Goal: Task Accomplishment & Management: Complete application form

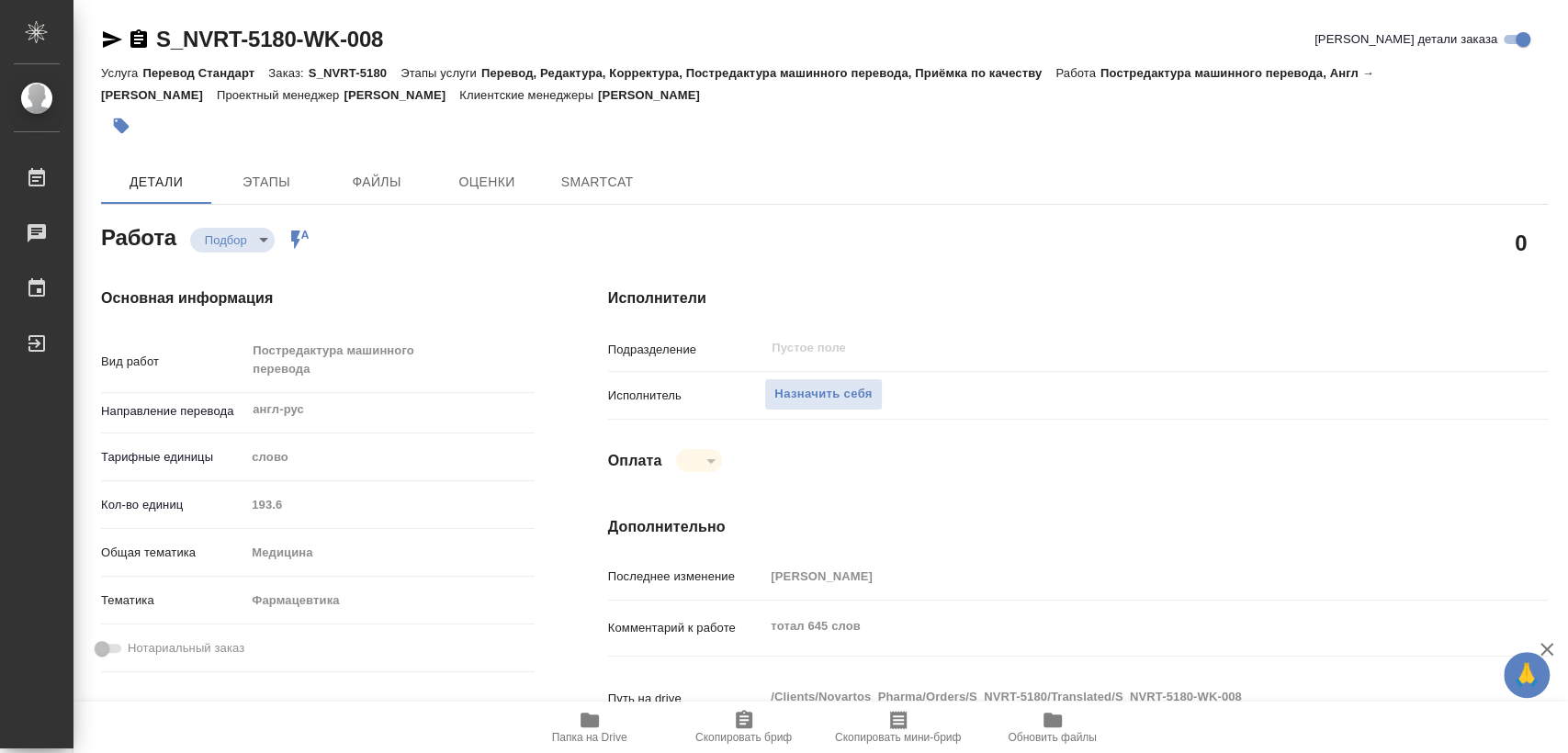
type textarea "x"
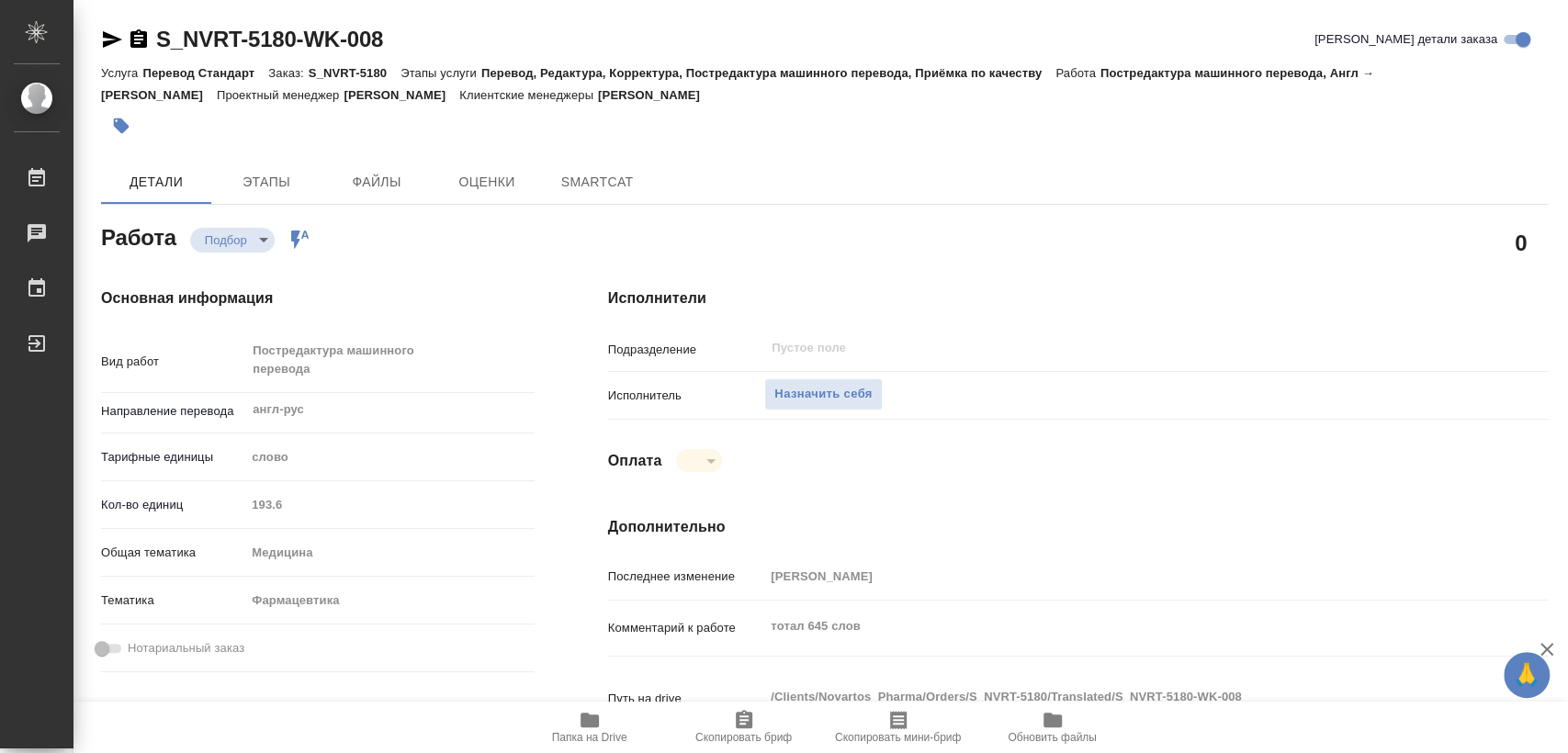
type textarea "x"
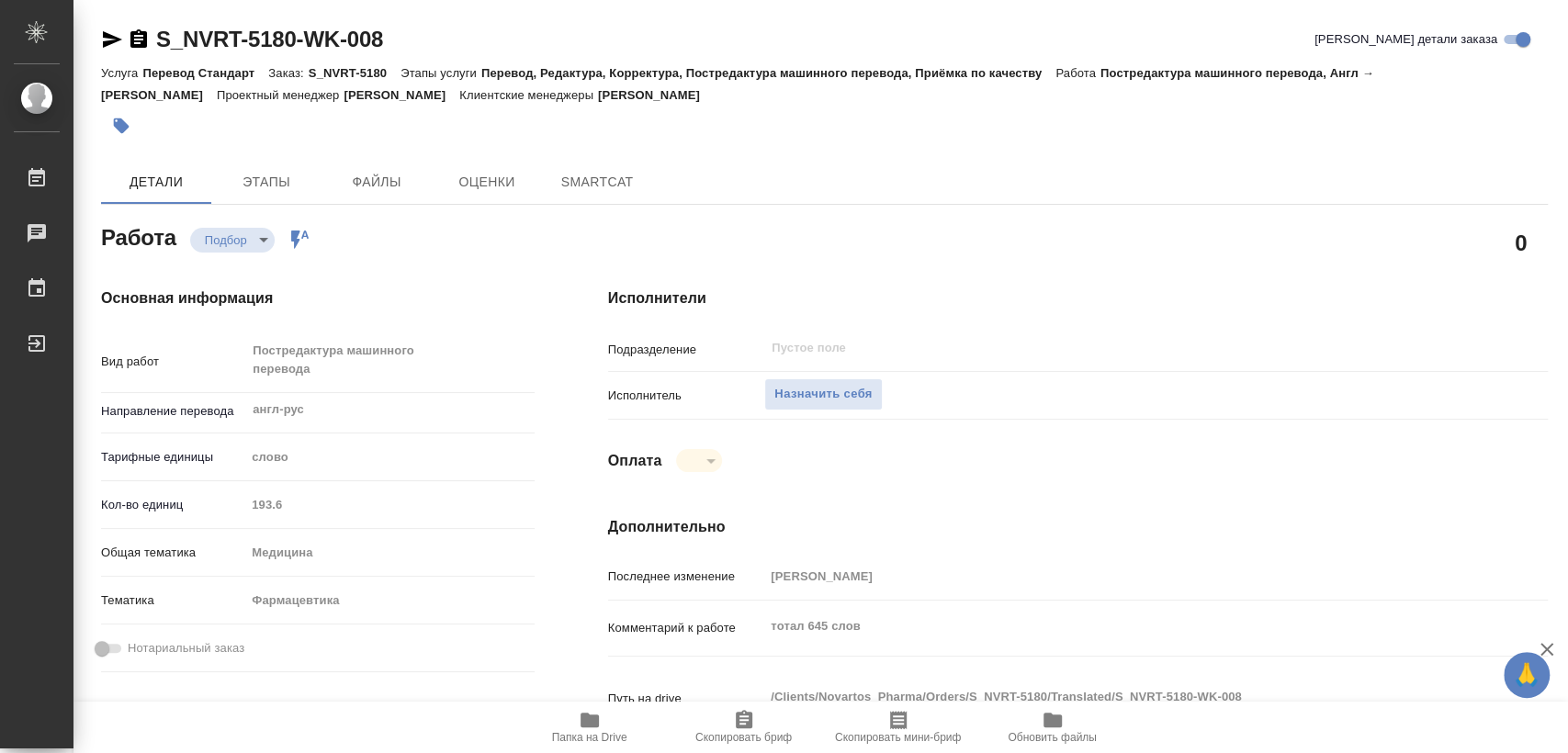
type textarea "x"
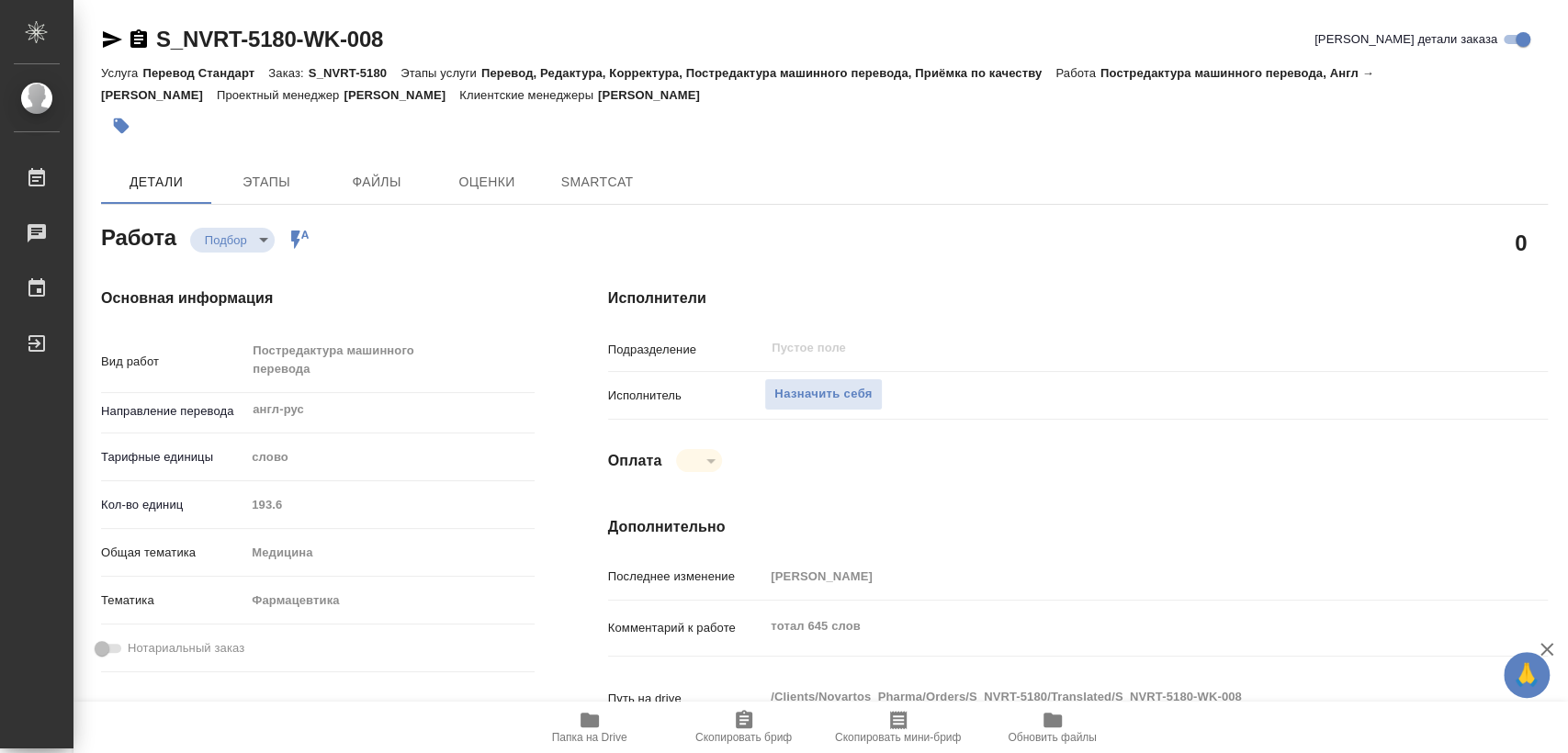
type textarea "x"
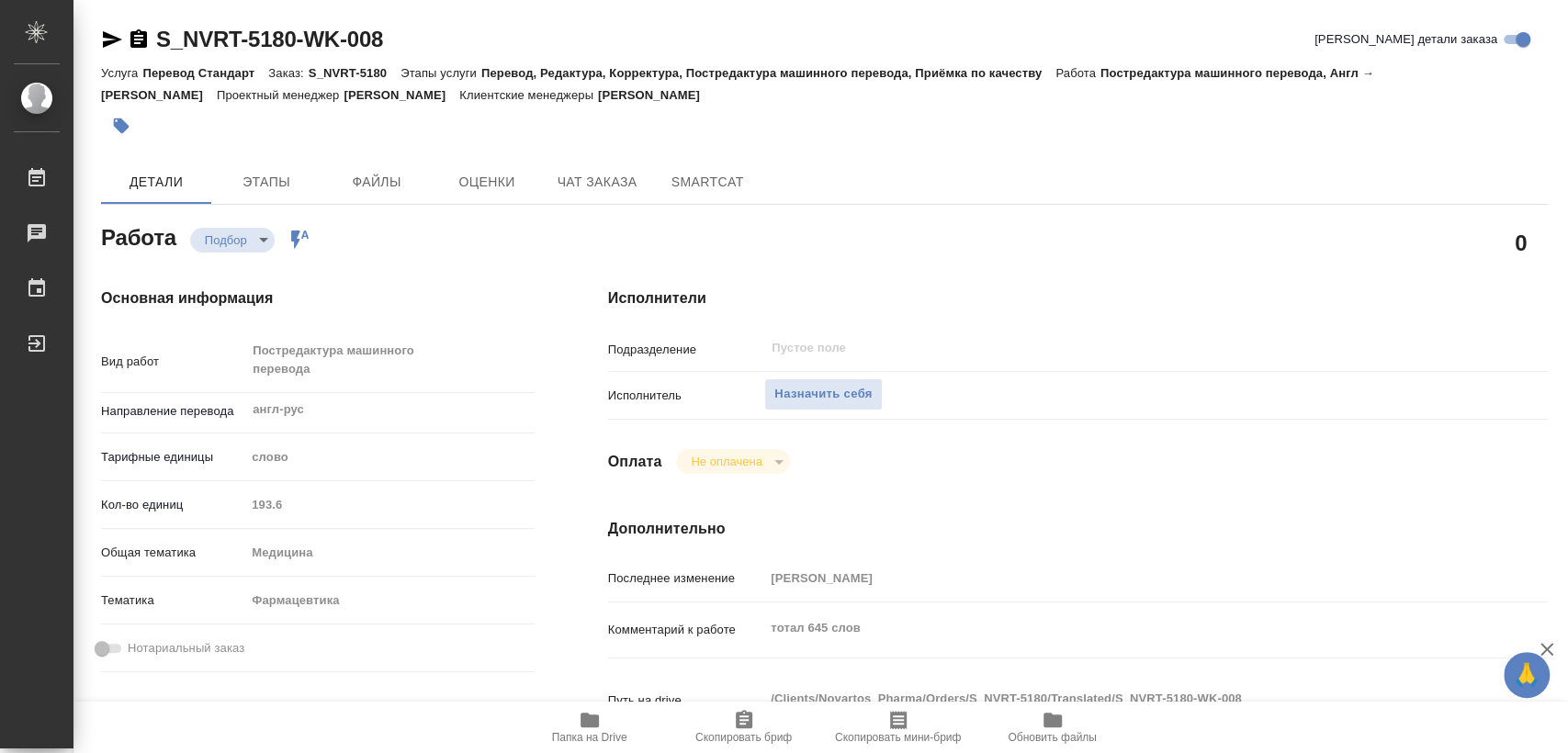
type textarea "x"
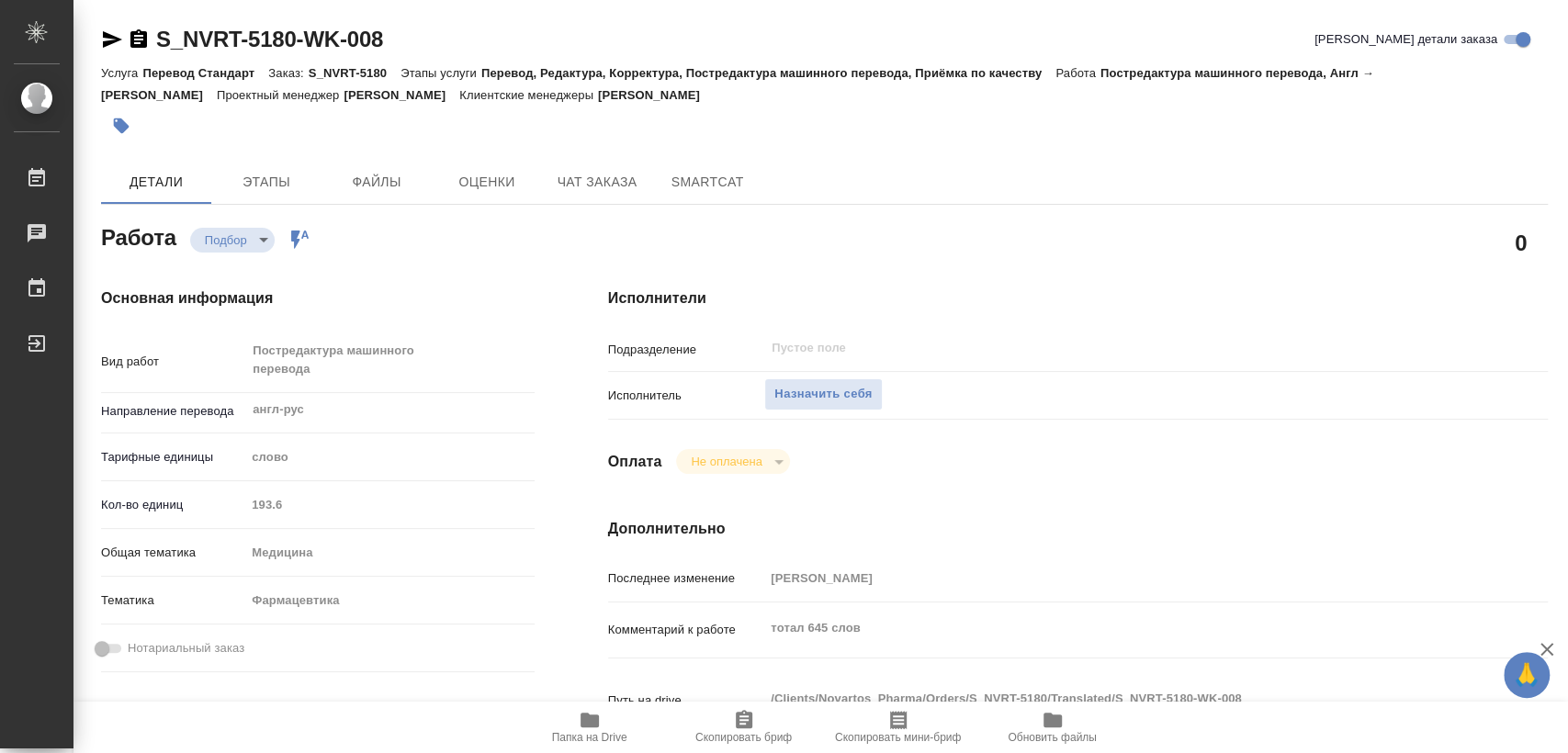
type textarea "x"
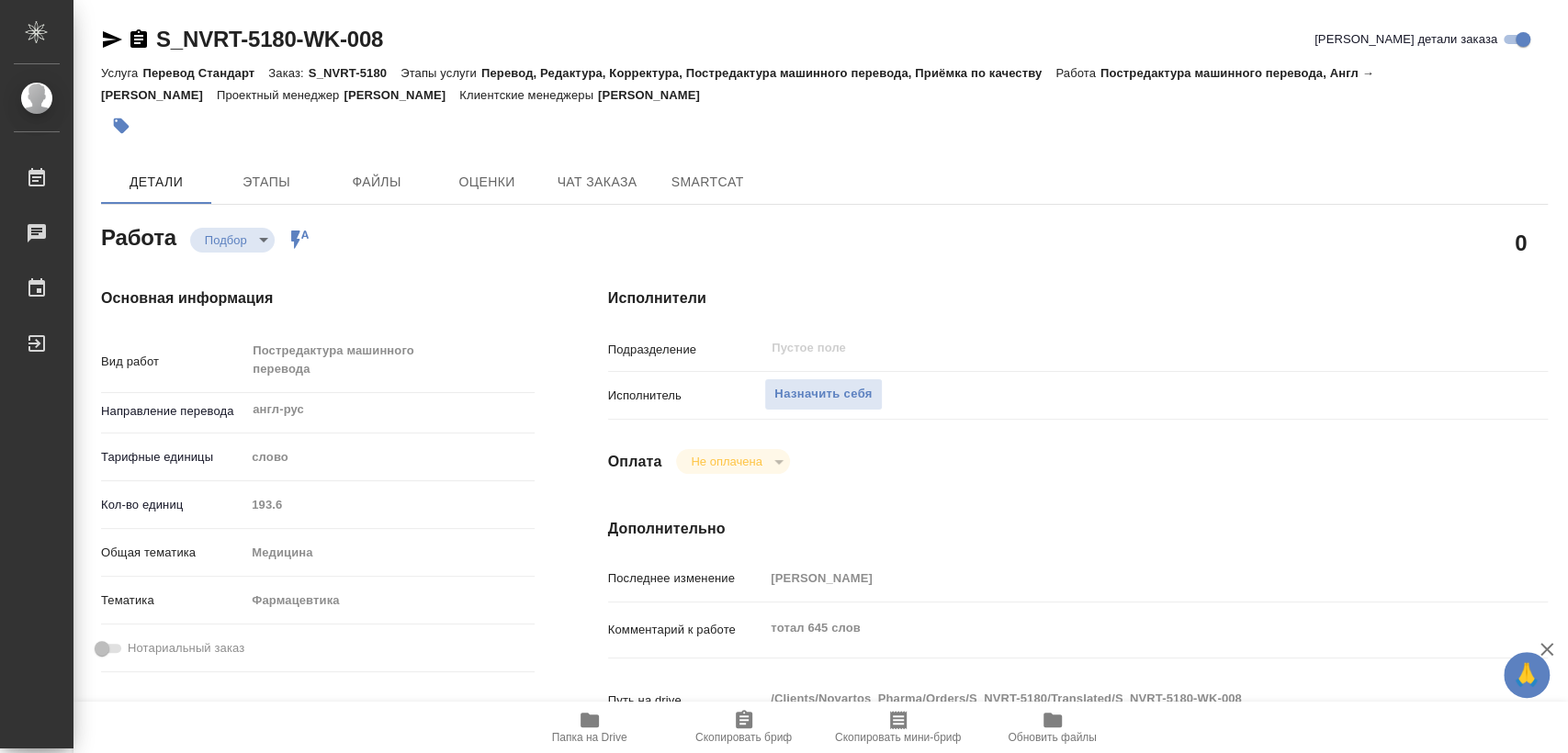
type textarea "x"
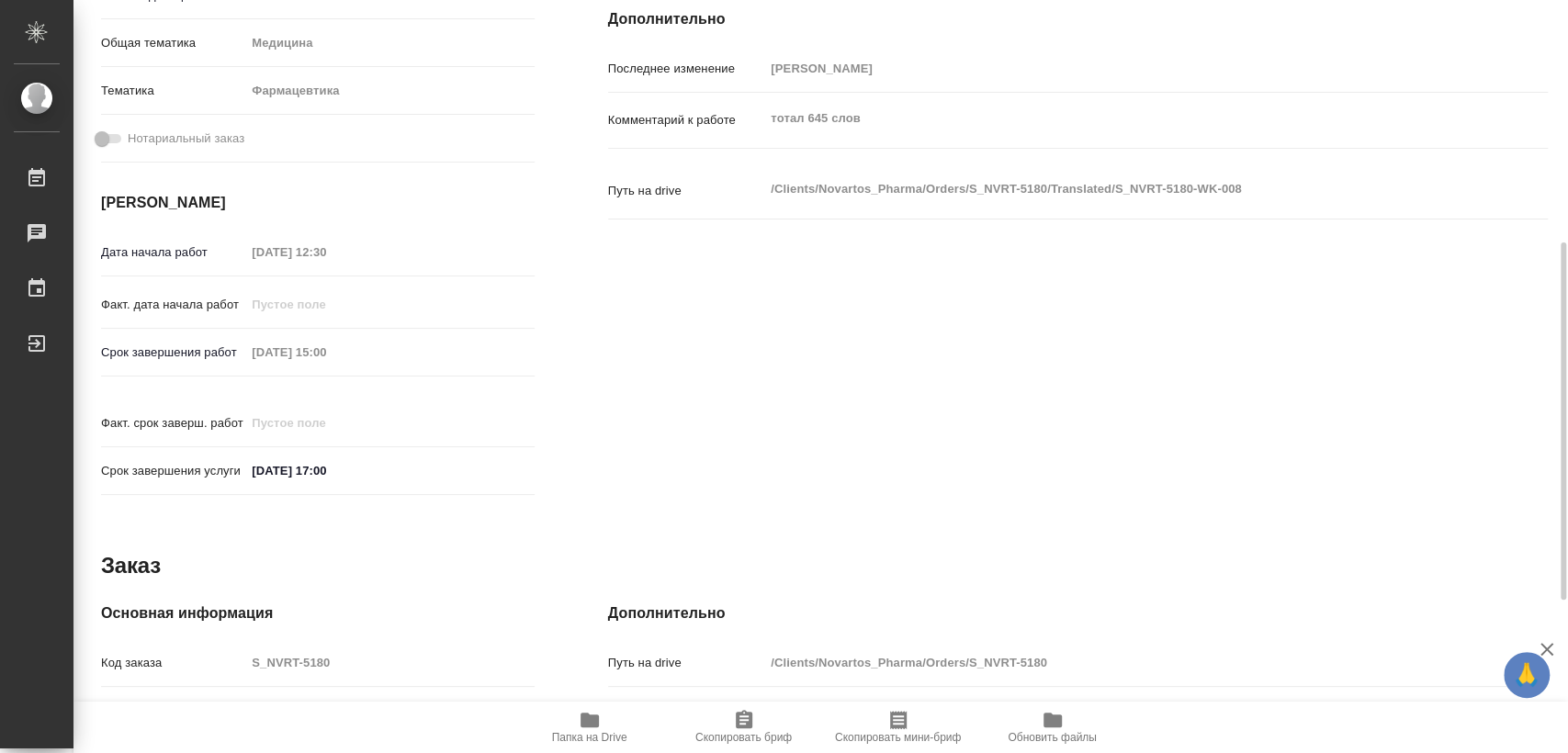
type textarea "x"
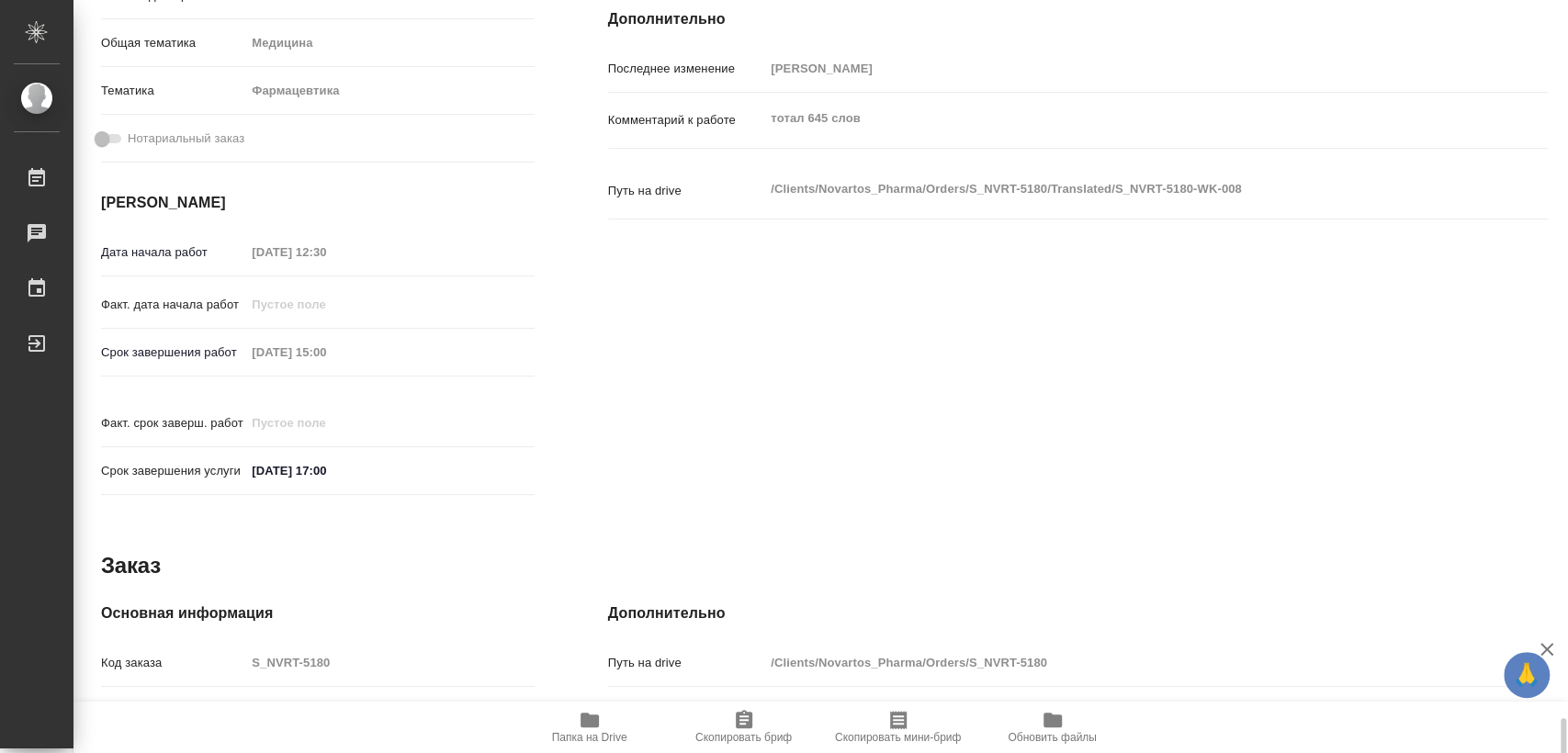
scroll to position [832, 0]
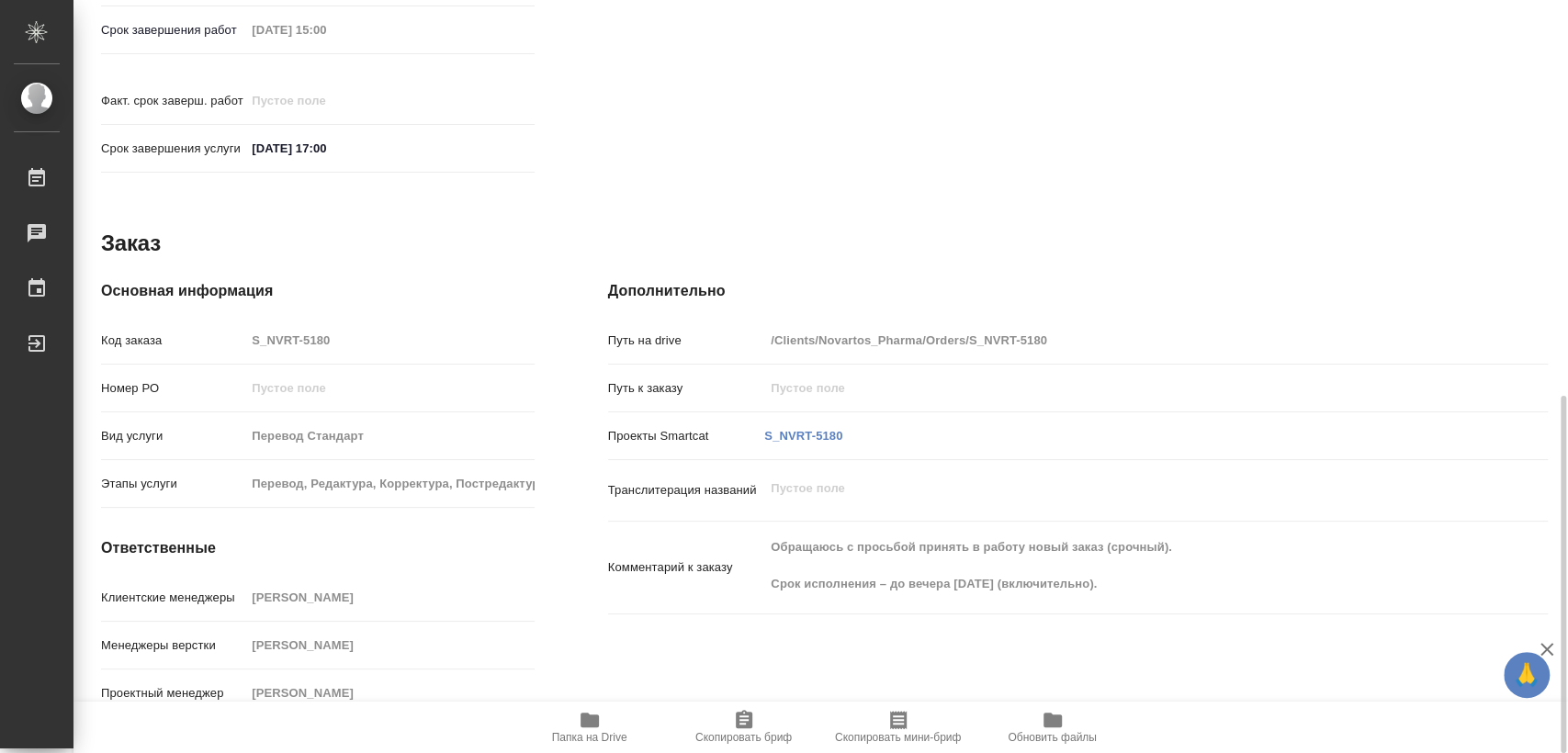
click at [611, 715] on span "Папка на Drive" at bounding box center [589, 727] width 133 height 35
type textarea "x"
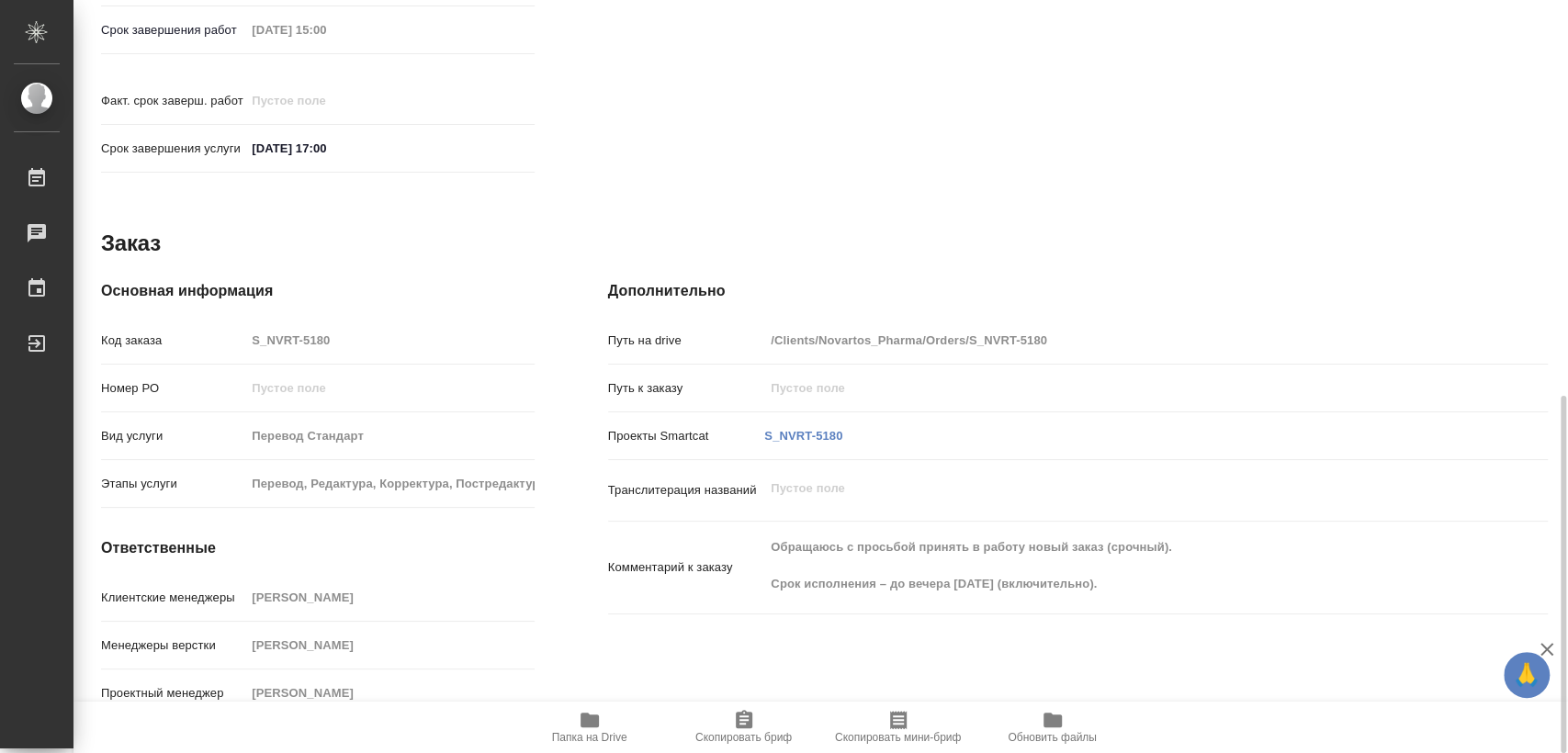
type textarea "x"
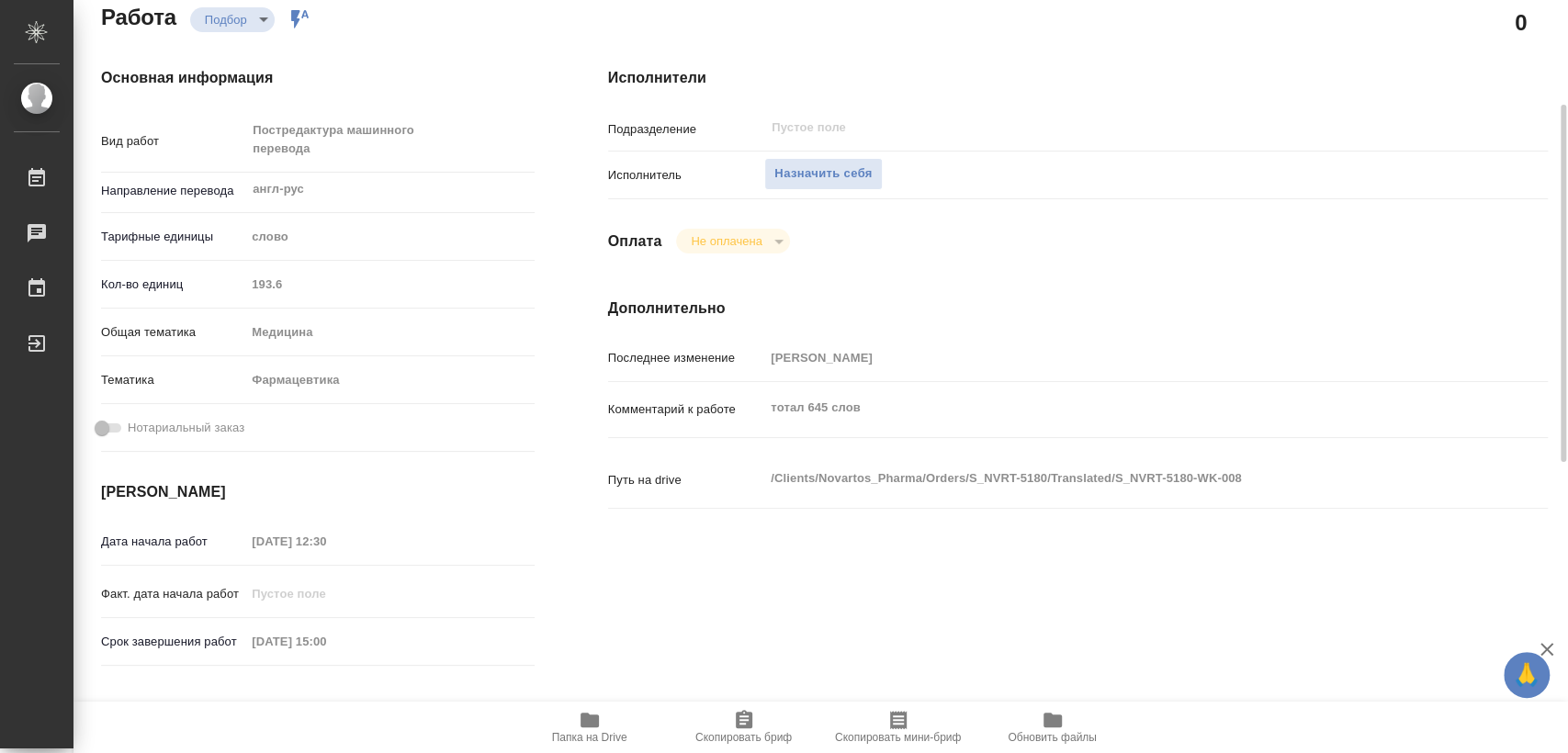
scroll to position [0, 0]
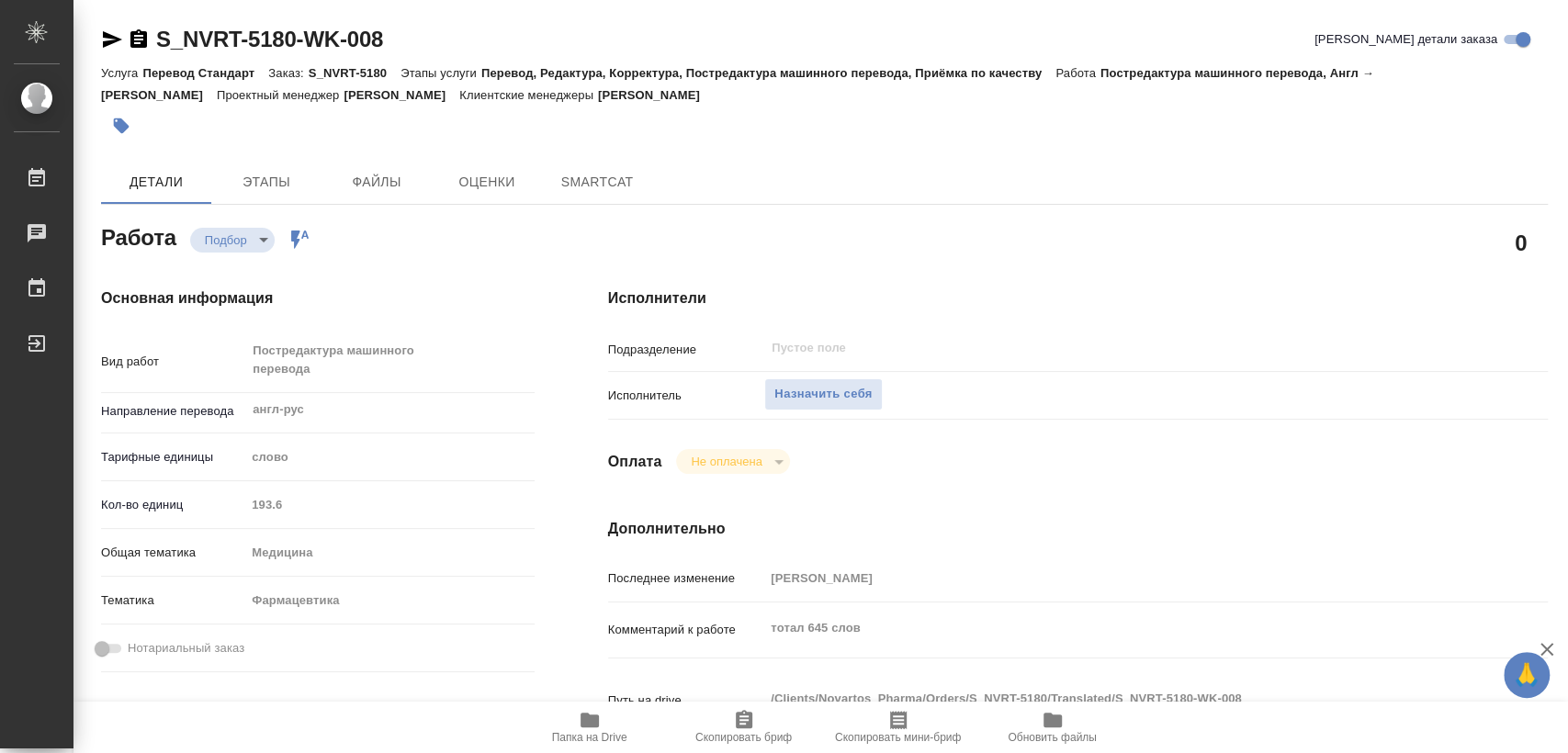
type textarea "x"
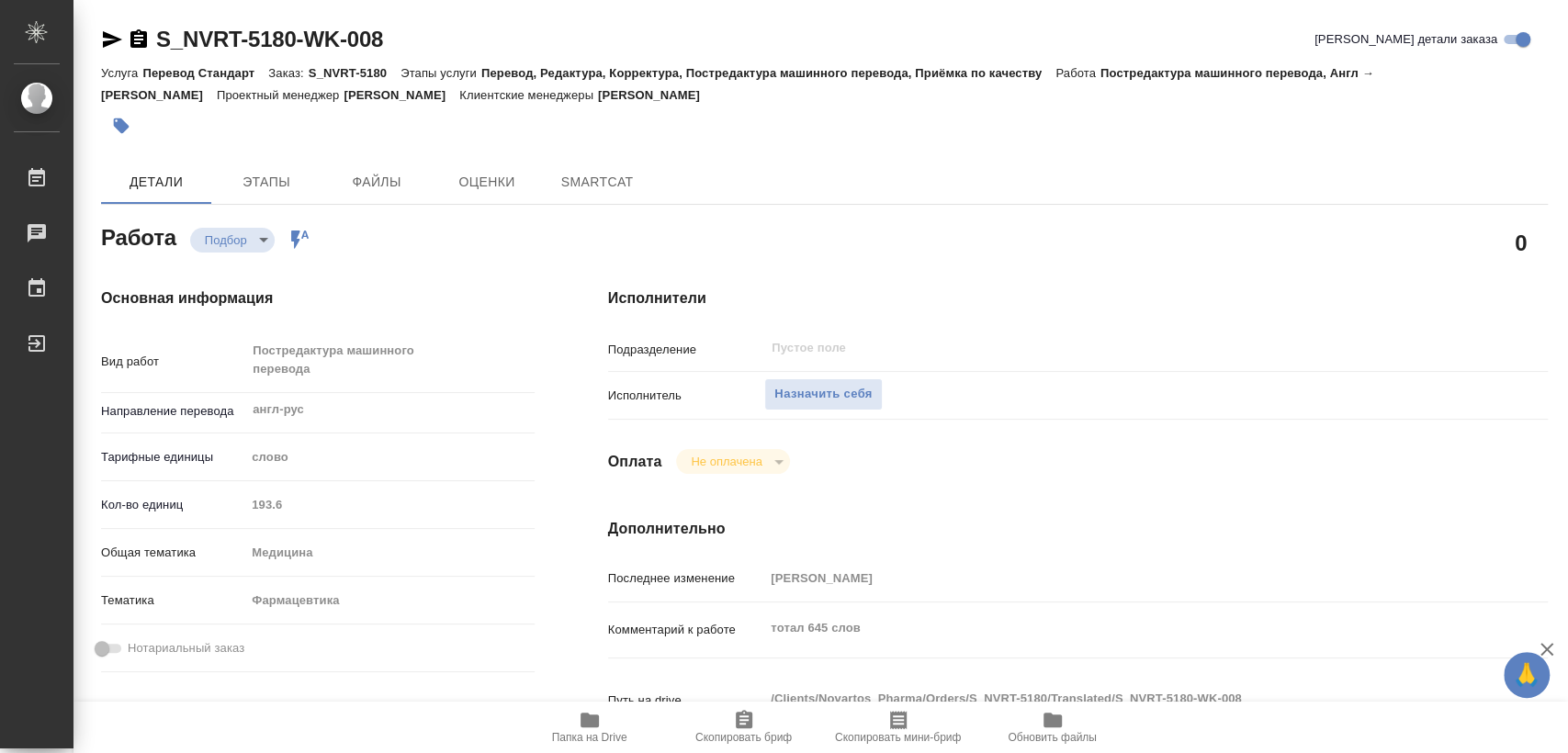
type textarea "x"
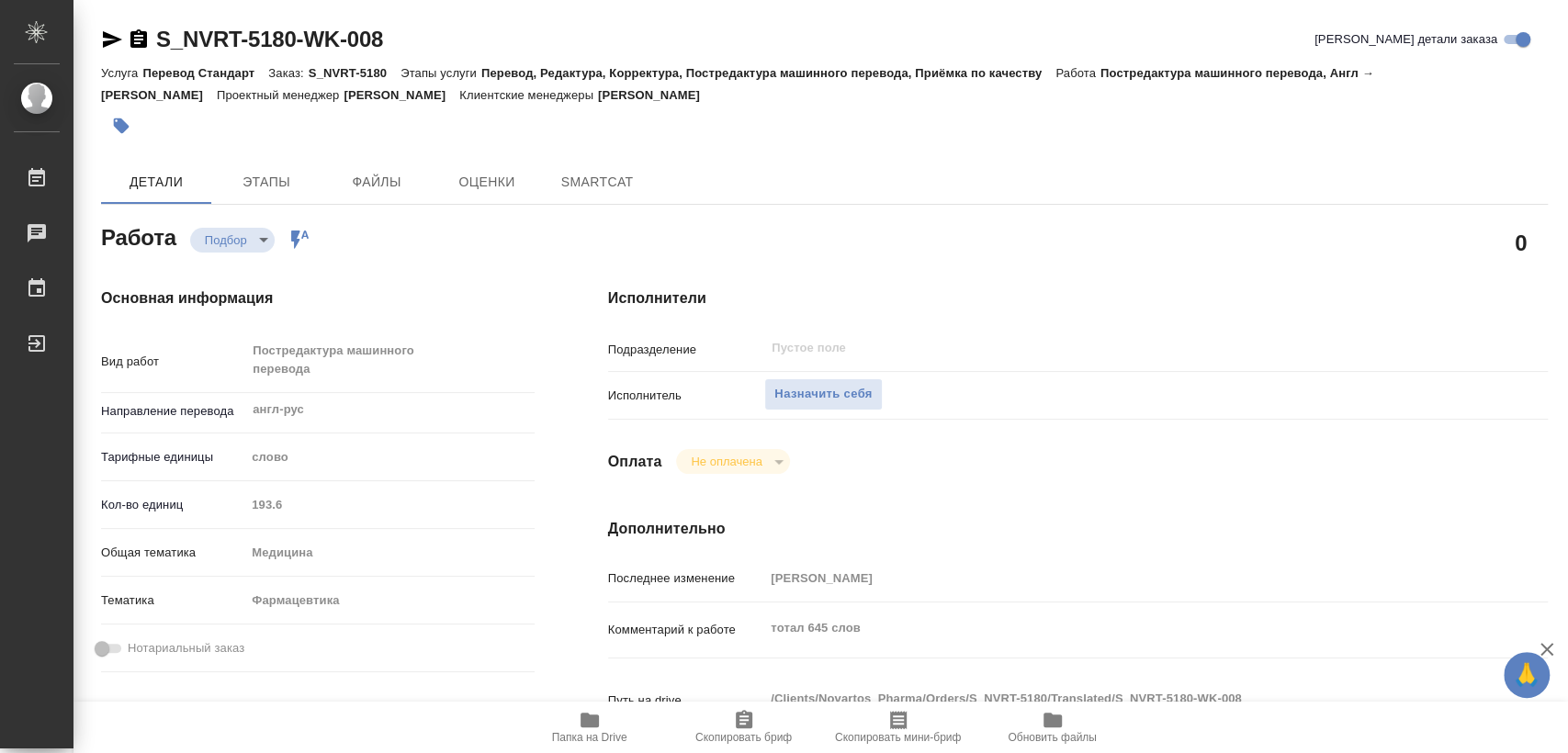
type textarea "x"
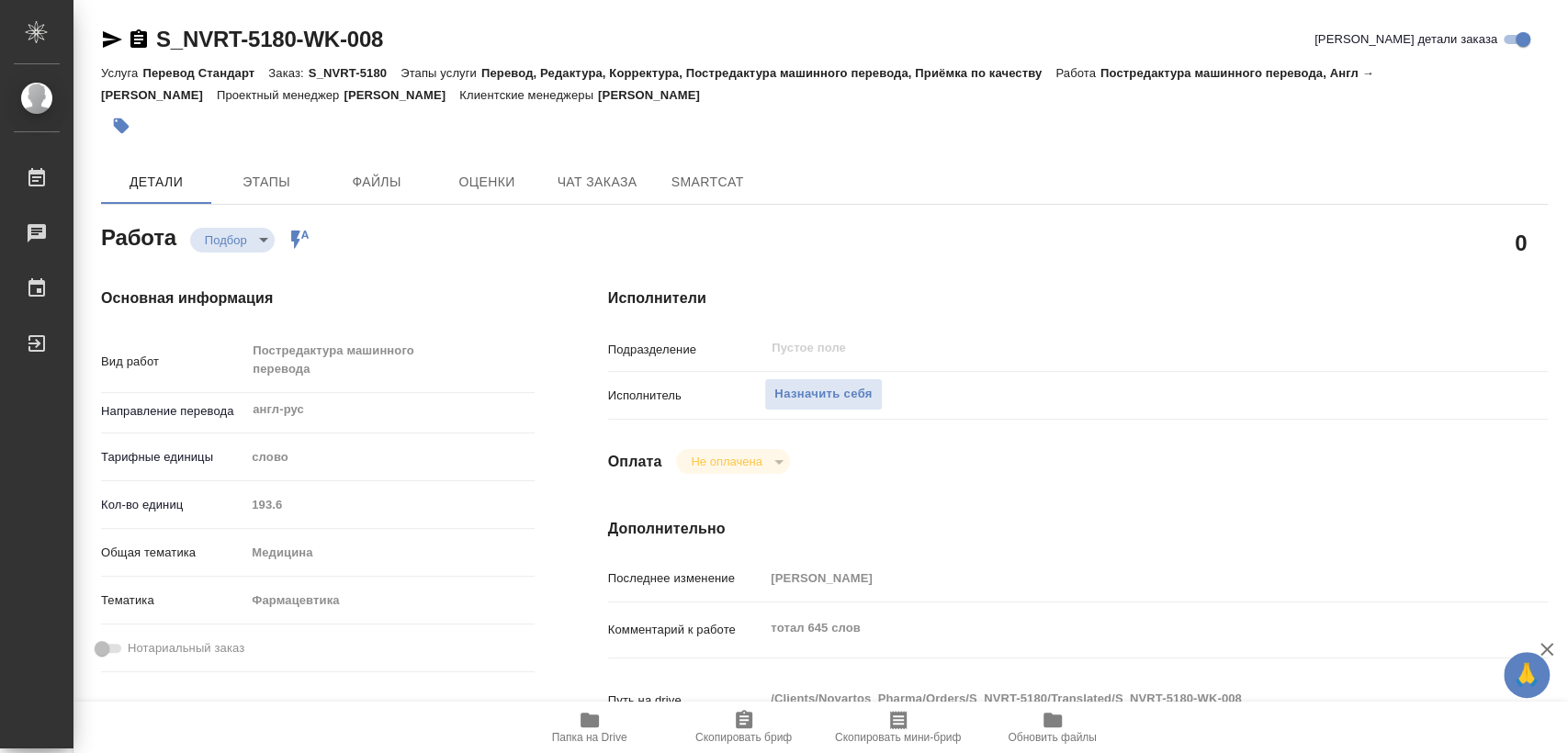
type textarea "x"
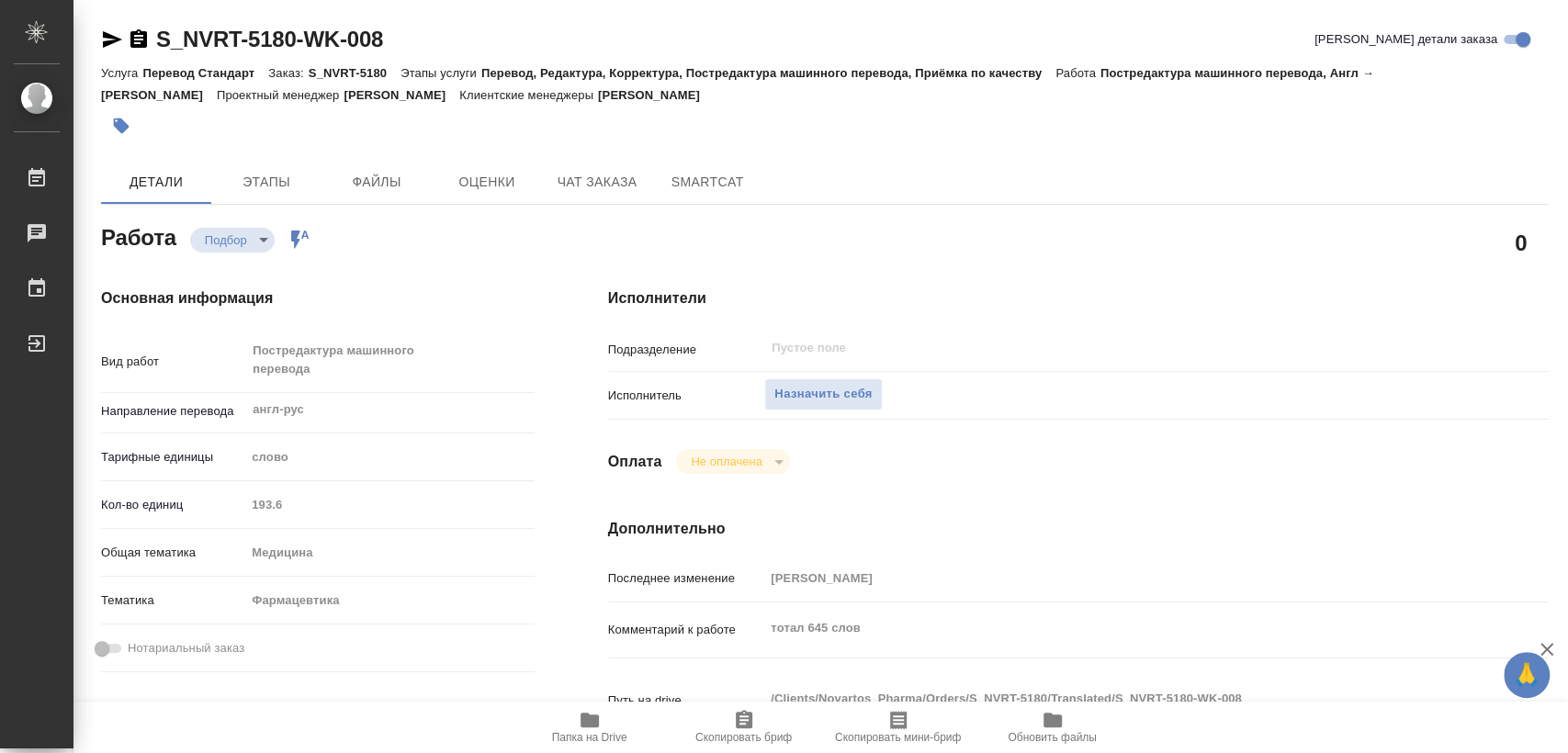
type textarea "x"
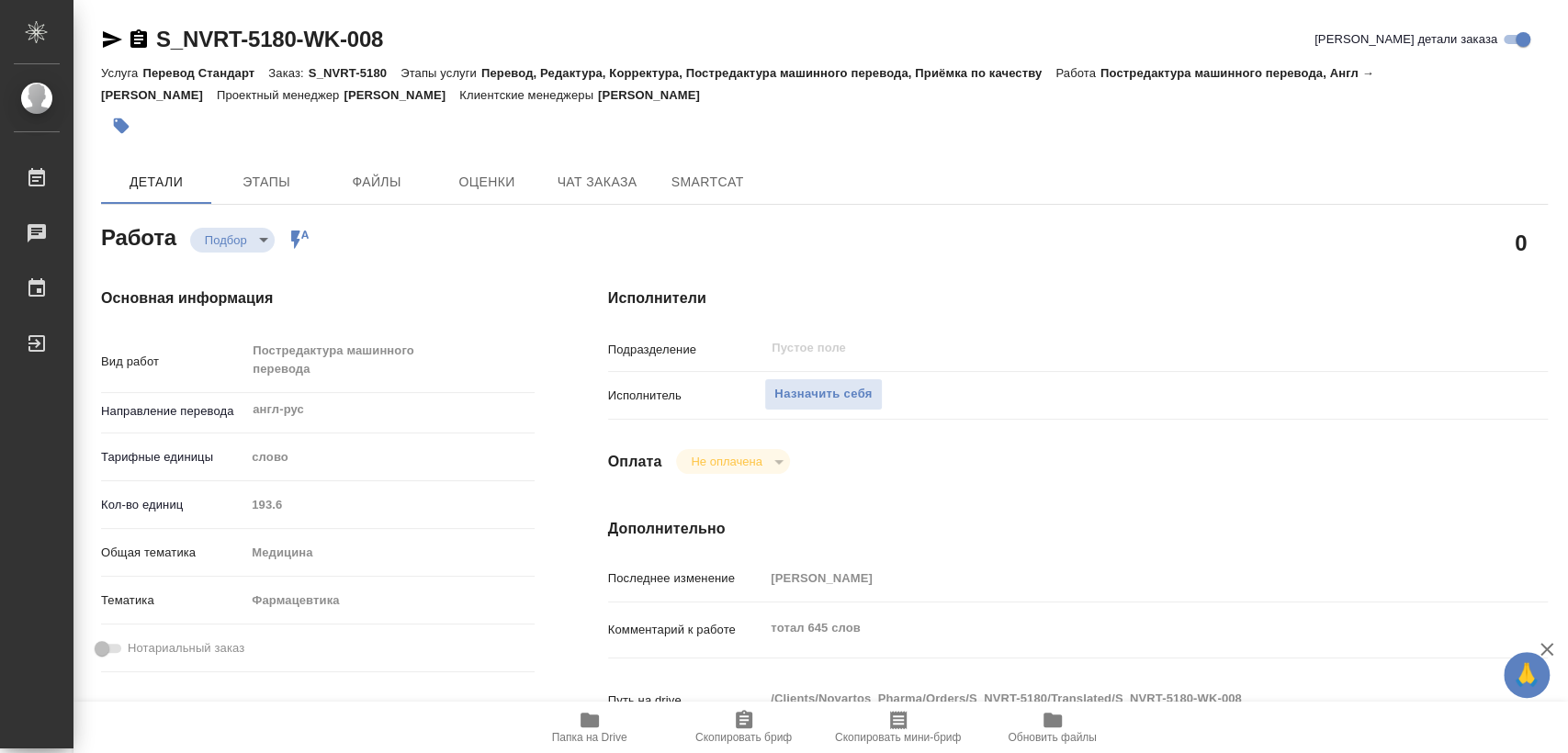
type textarea "x"
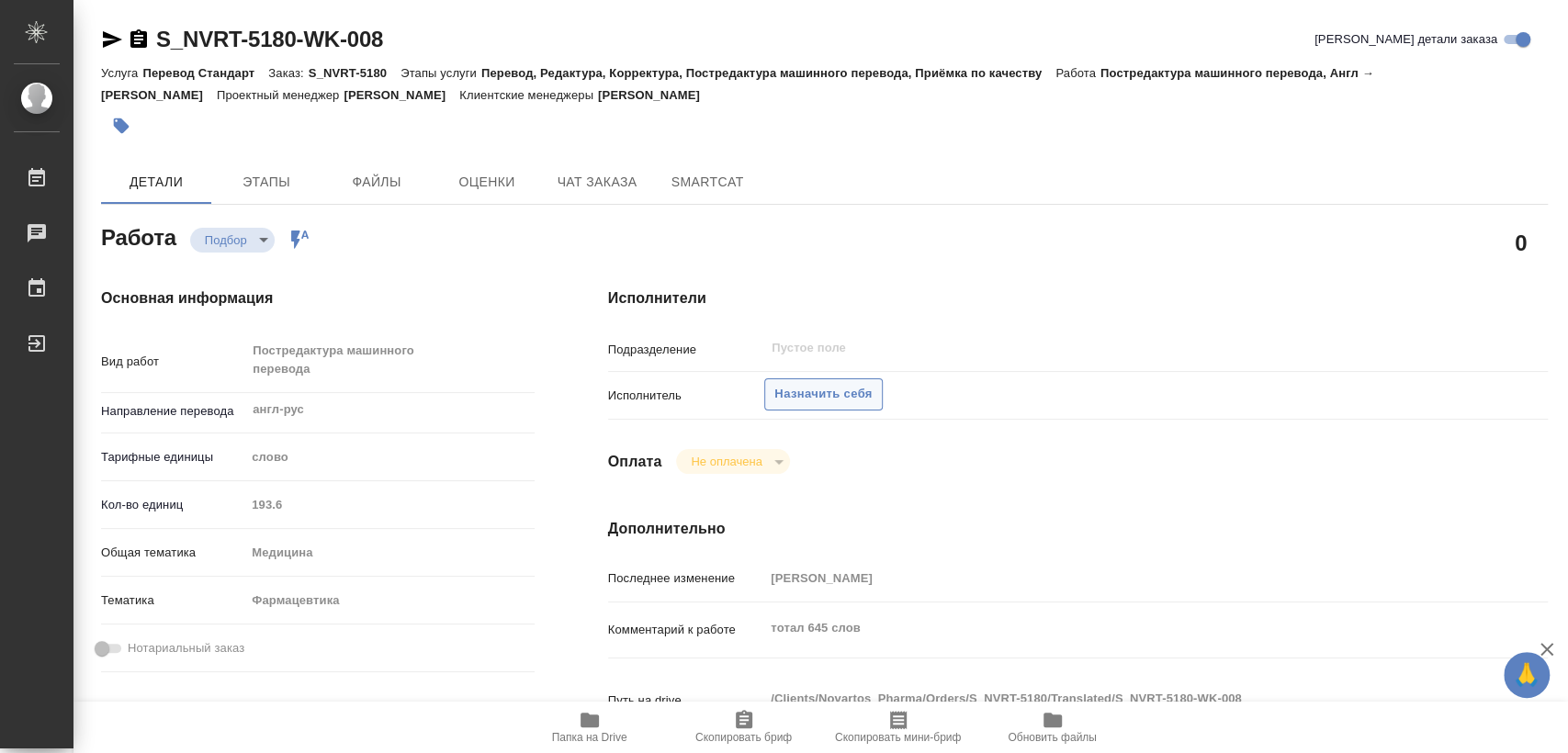
type textarea "x"
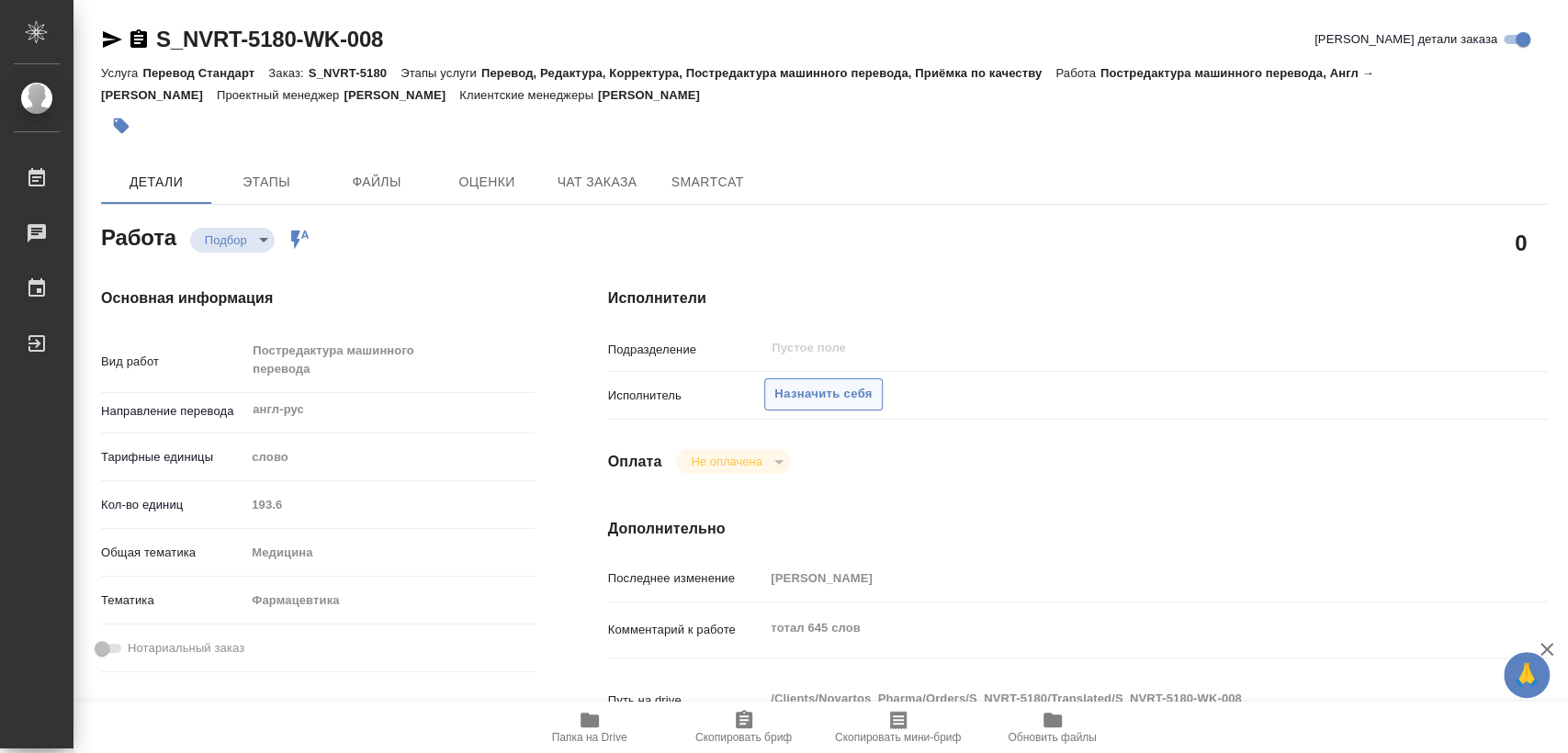
click at [848, 404] on span "Назначить себя" at bounding box center [823, 394] width 98 height 21
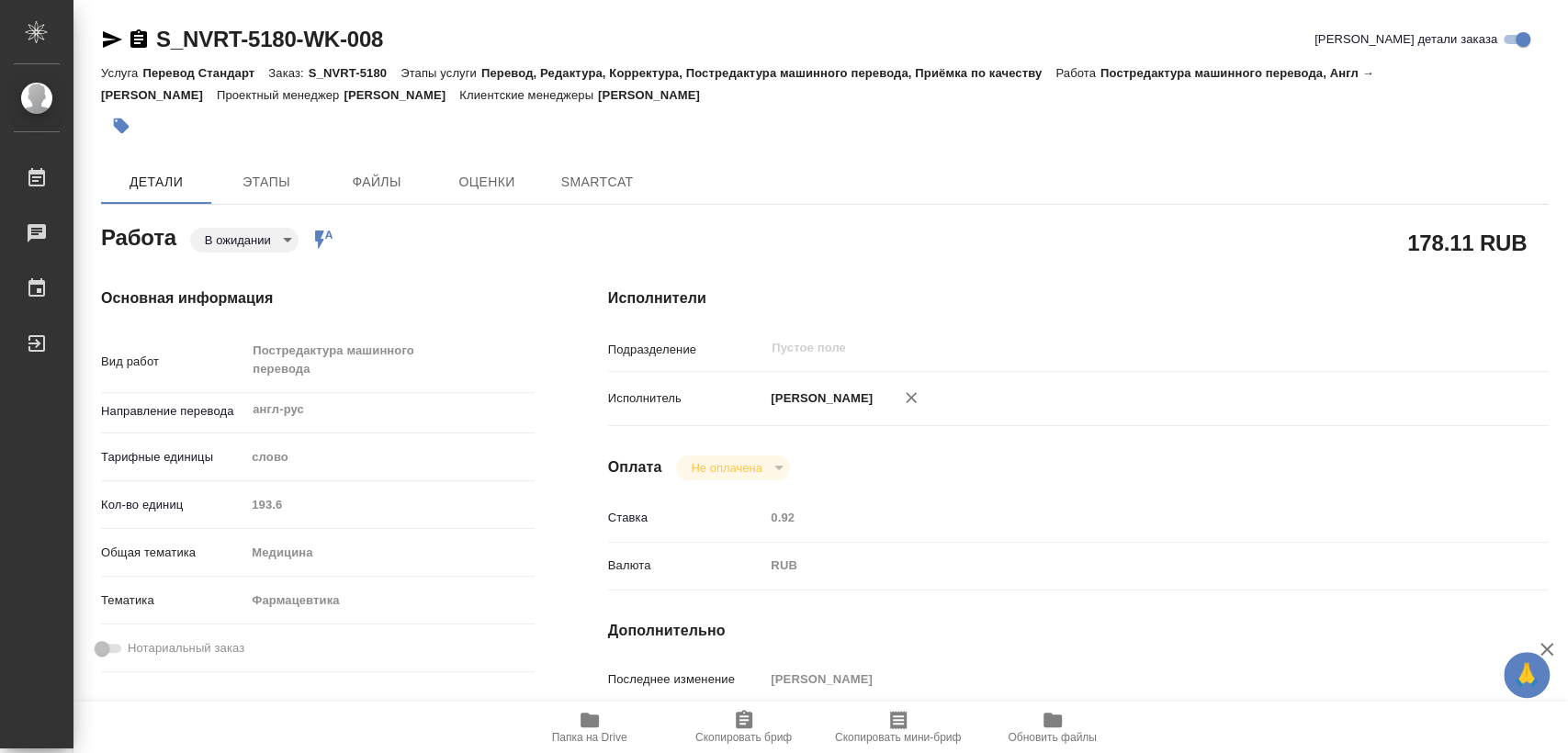
type textarea "x"
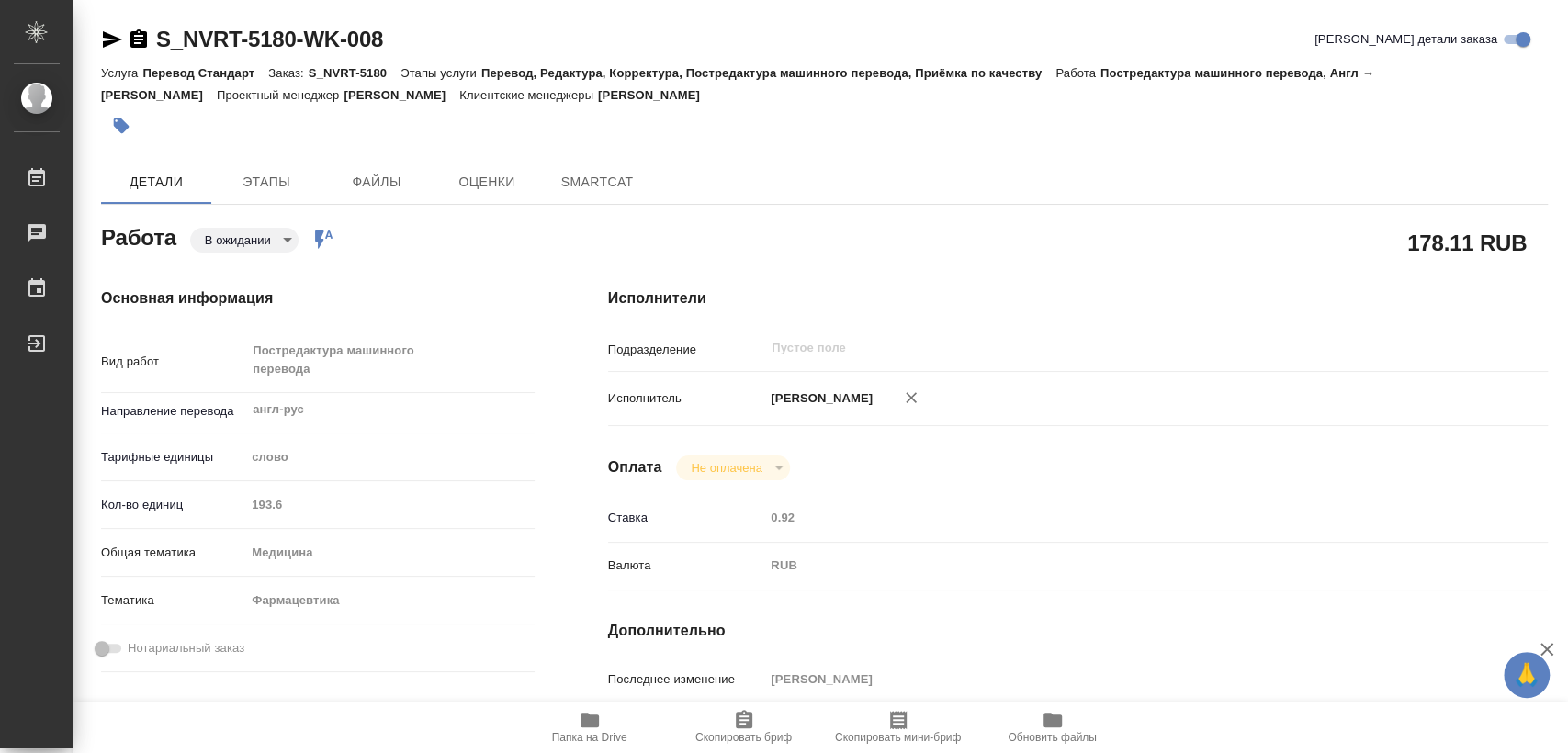
type textarea "x"
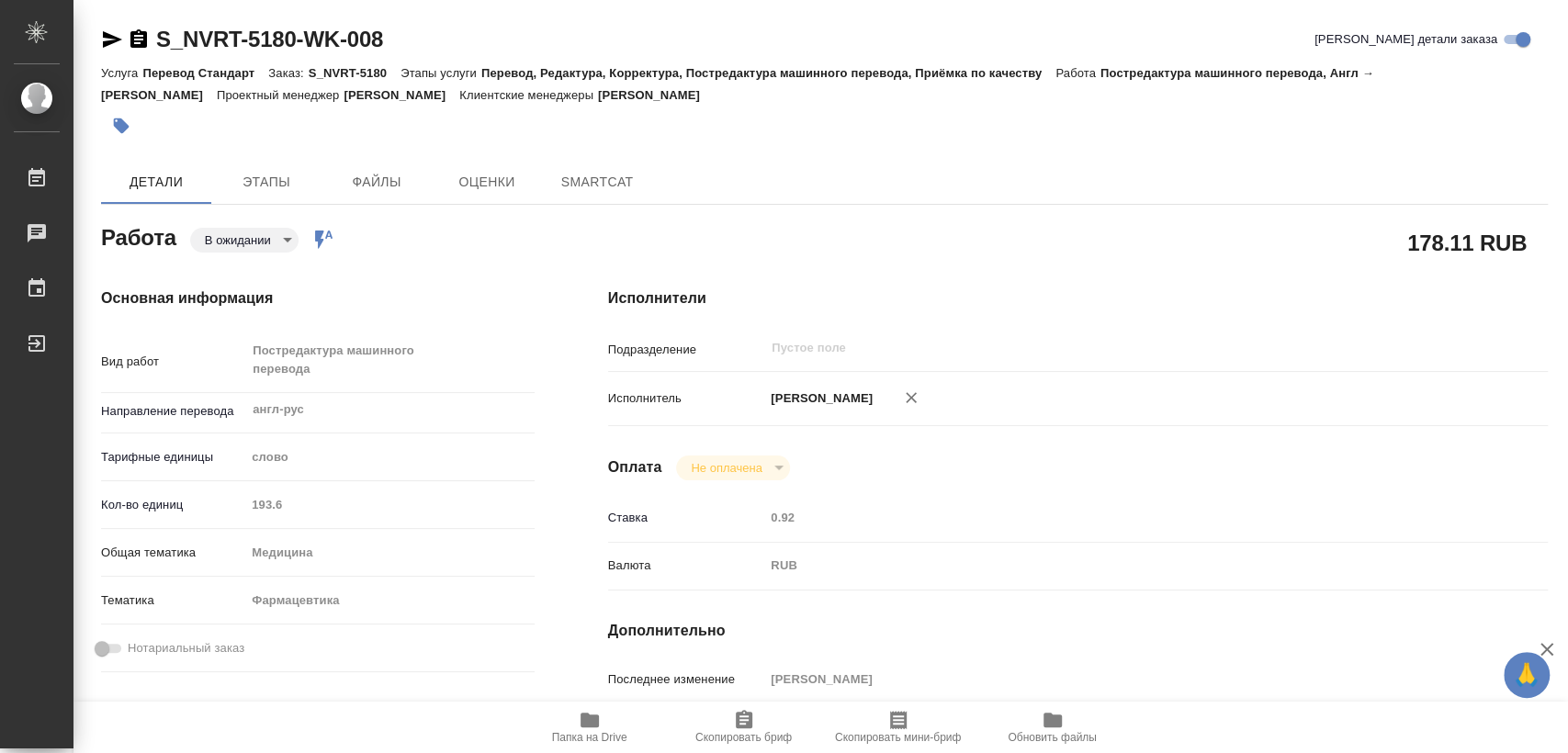
type textarea "x"
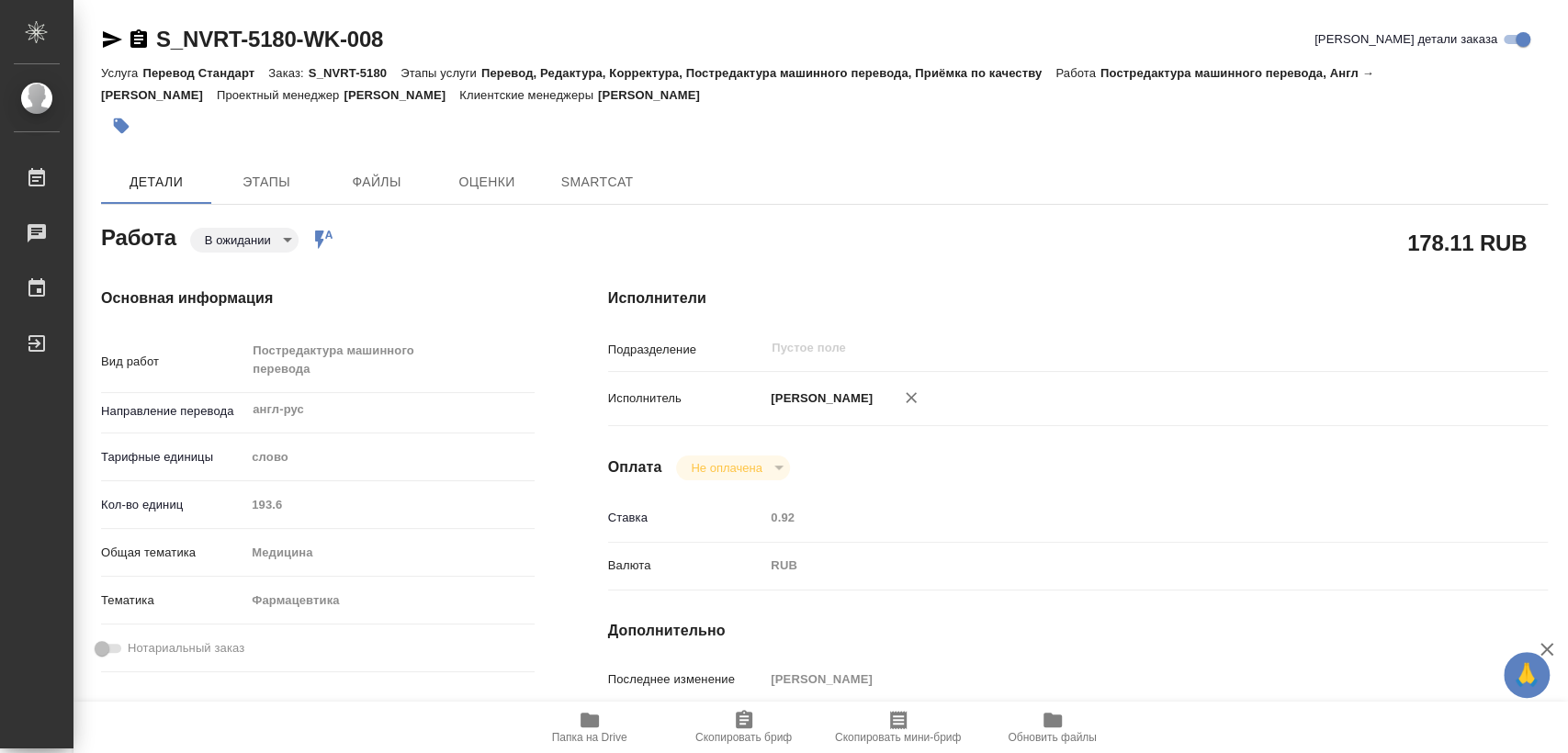
type textarea "x"
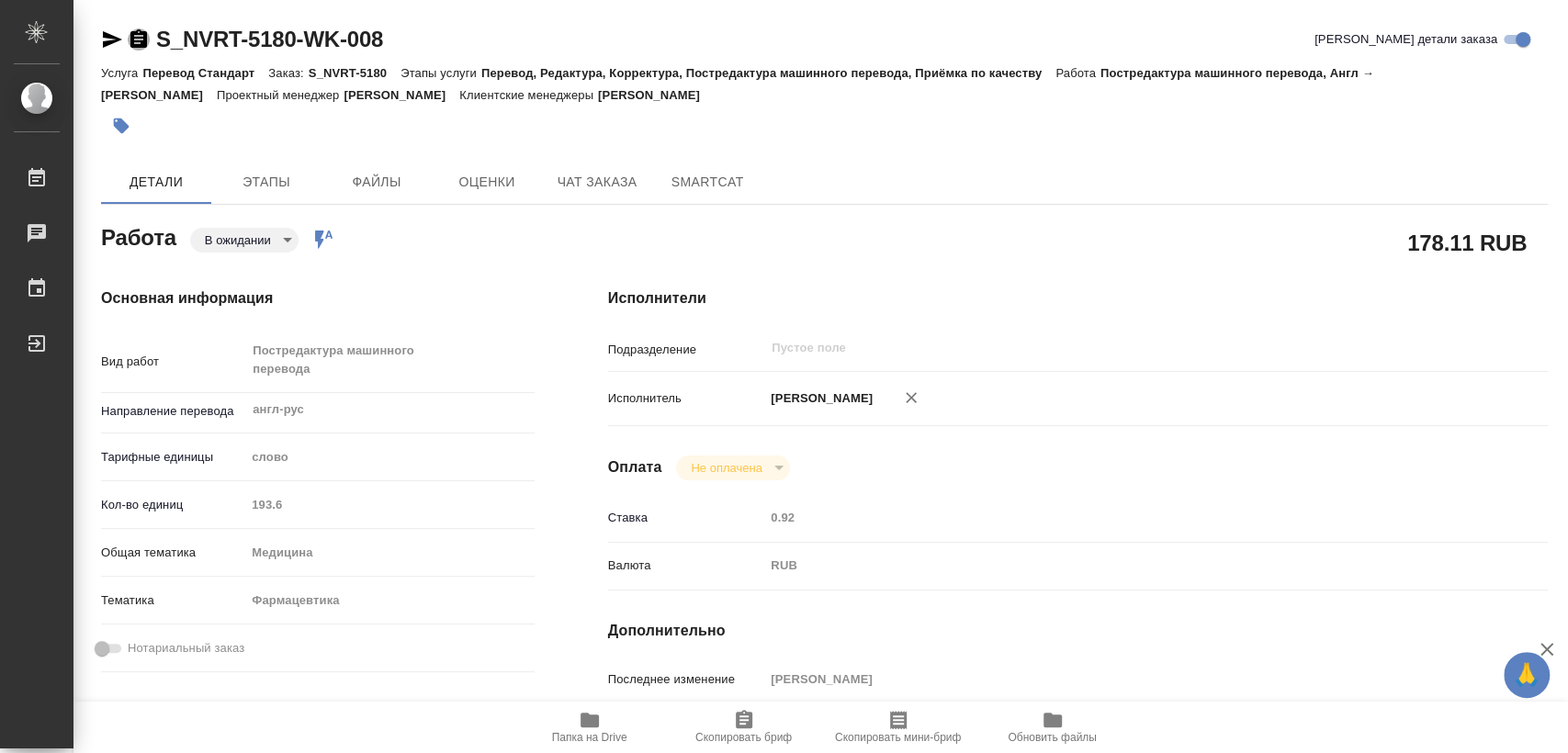
click at [137, 43] on icon "button" at bounding box center [139, 39] width 22 height 22
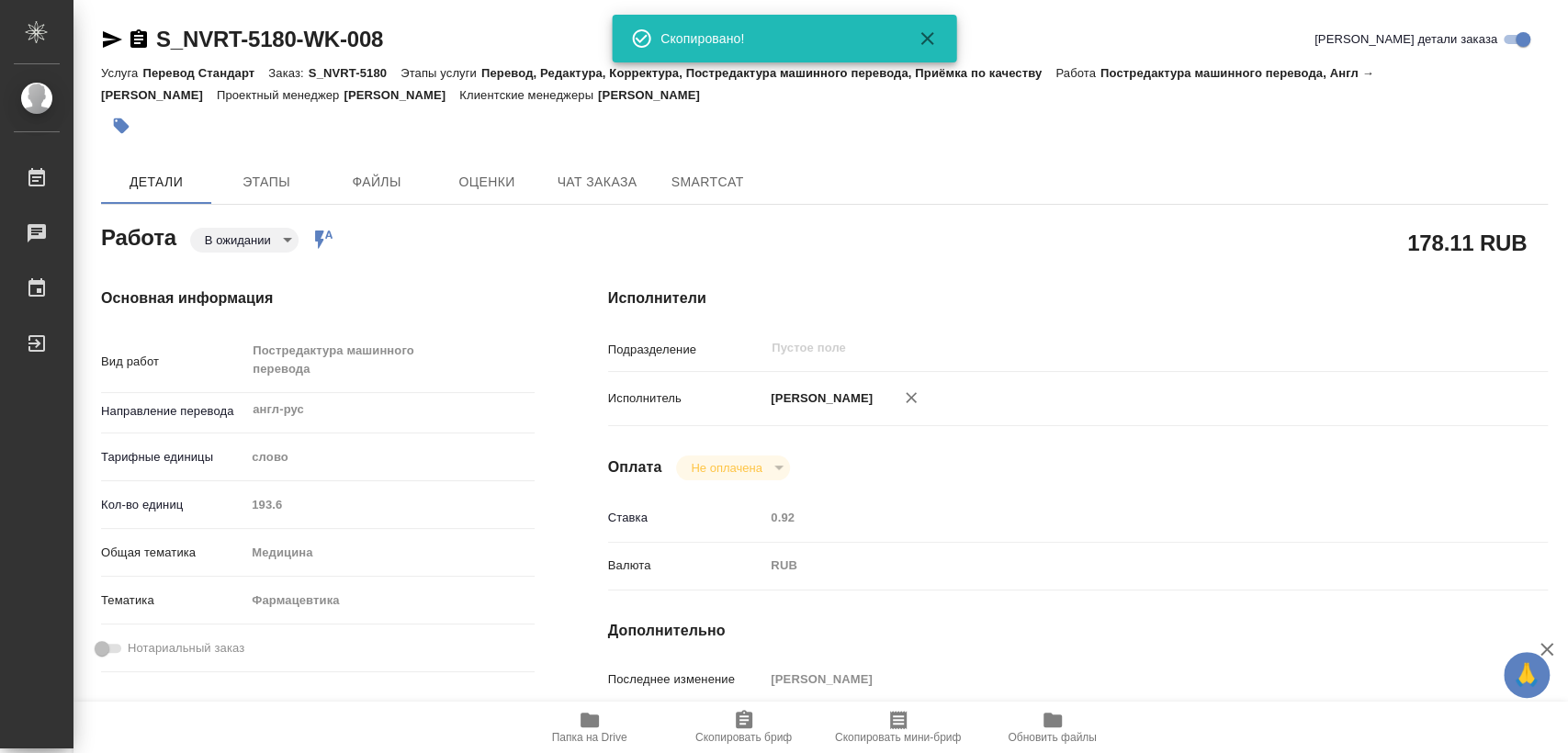
type textarea "x"
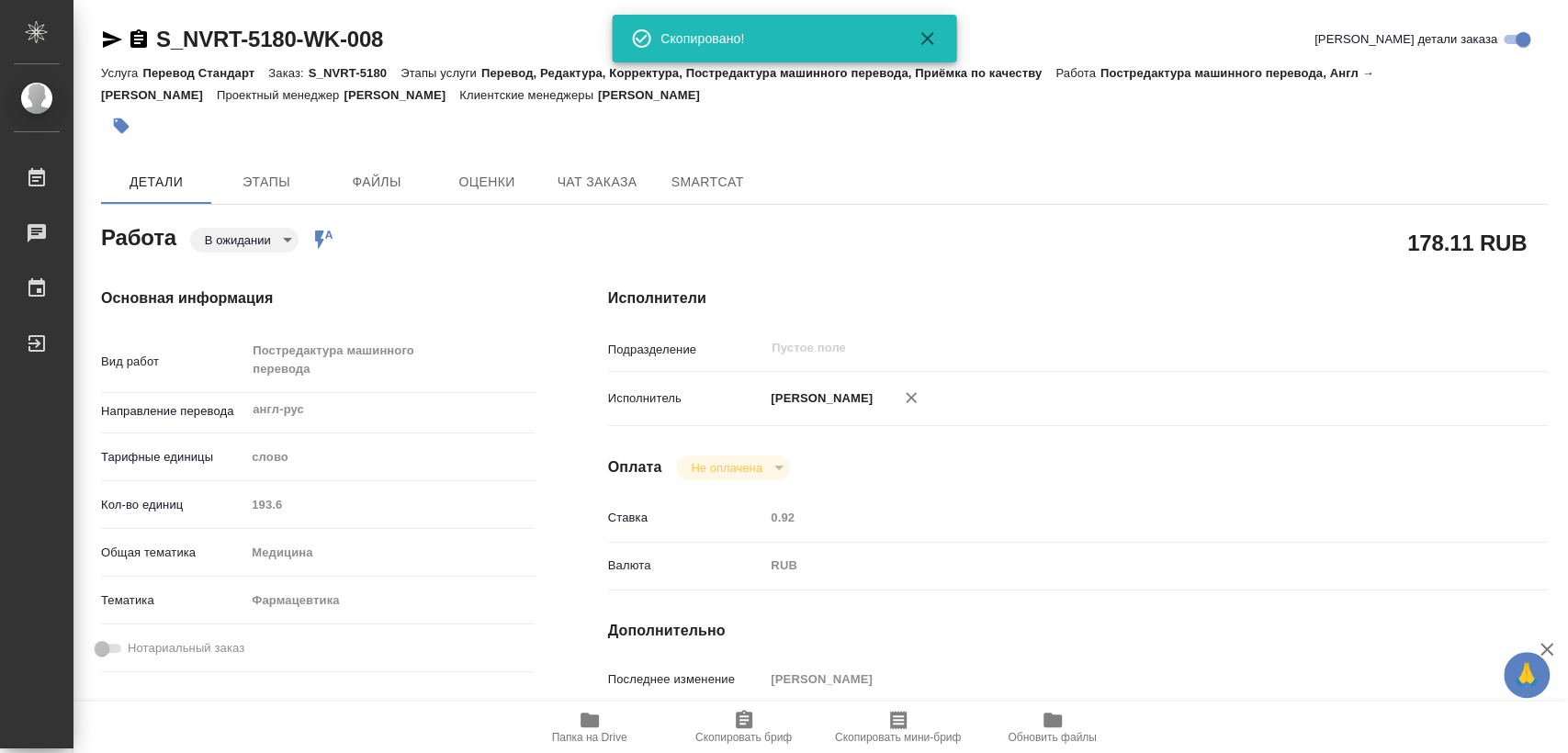
type textarea "x"
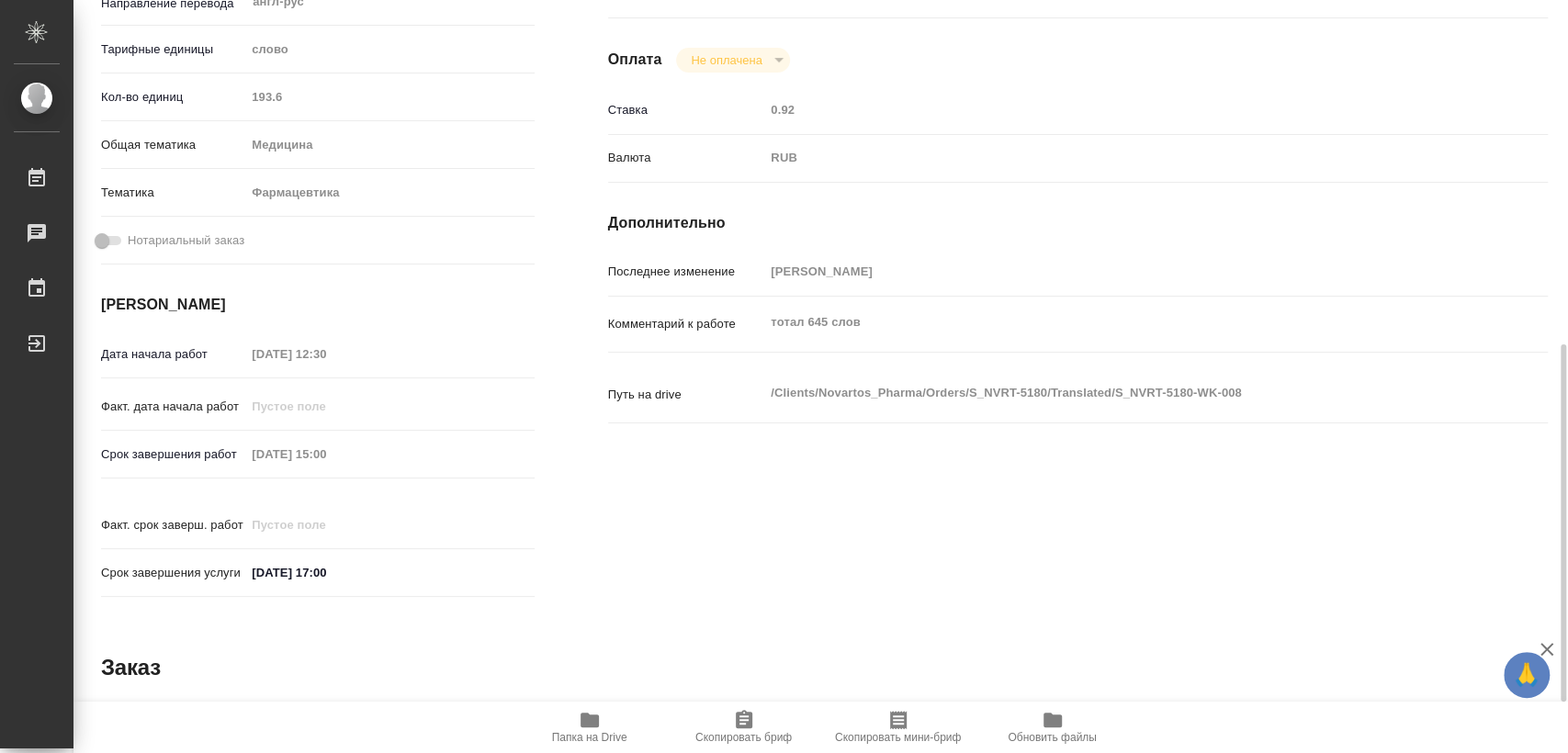
scroll to position [510, 0]
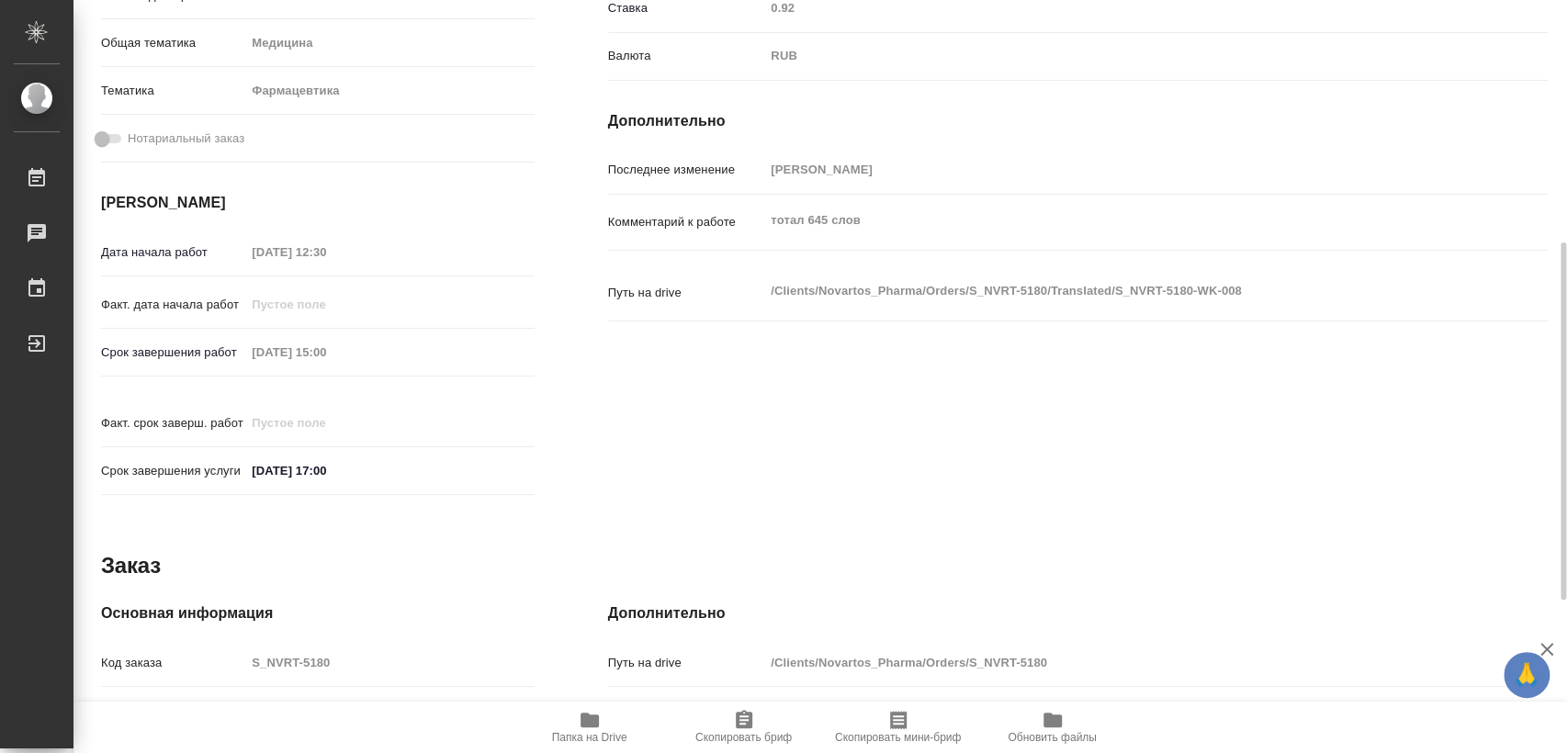
click at [368, 333] on div "Факт. дата начала работ" at bounding box center [318, 312] width 434 height 47
